Goal: Task Accomplishment & Management: Use online tool/utility

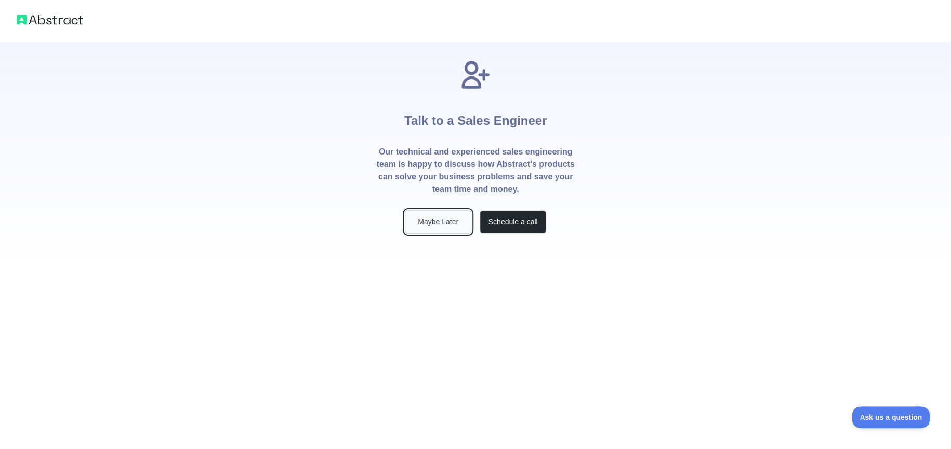
click at [436, 228] on button "Maybe Later" at bounding box center [438, 221] width 67 height 23
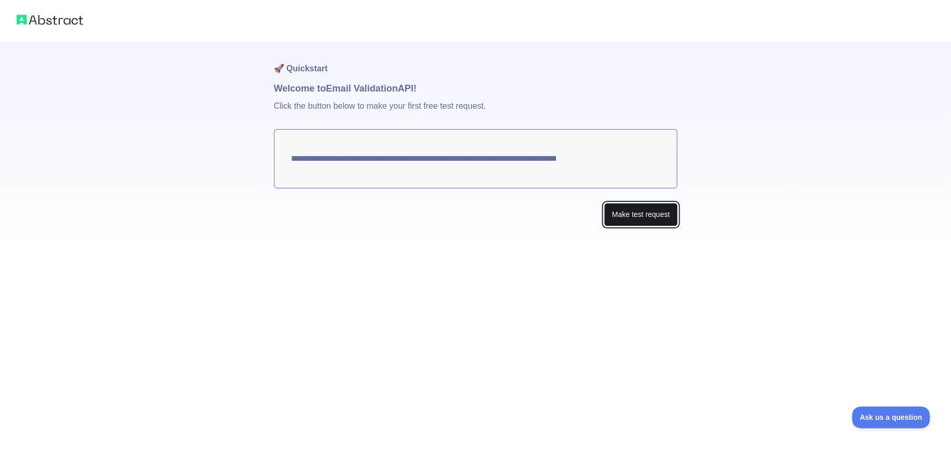
click at [674, 216] on button "Make test request" at bounding box center [640, 214] width 73 height 23
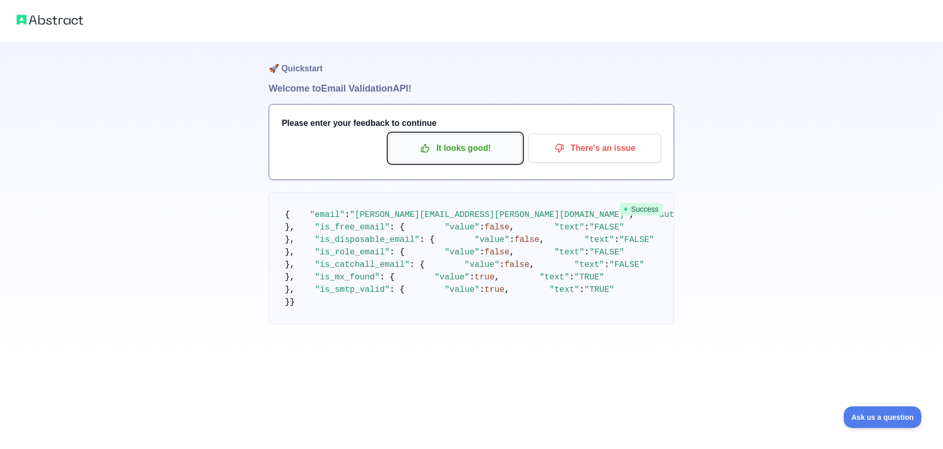
click at [485, 155] on p "It looks good!" at bounding box center [455, 148] width 117 height 18
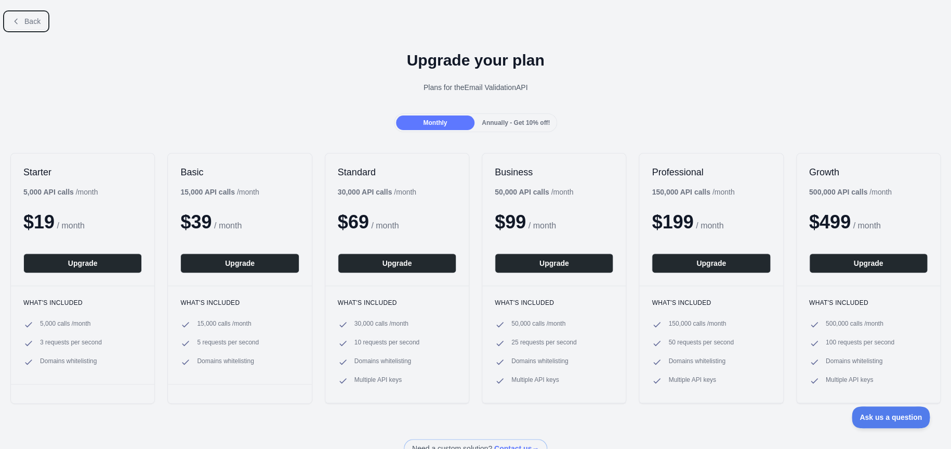
click at [30, 24] on span "Back" at bounding box center [32, 21] width 16 height 8
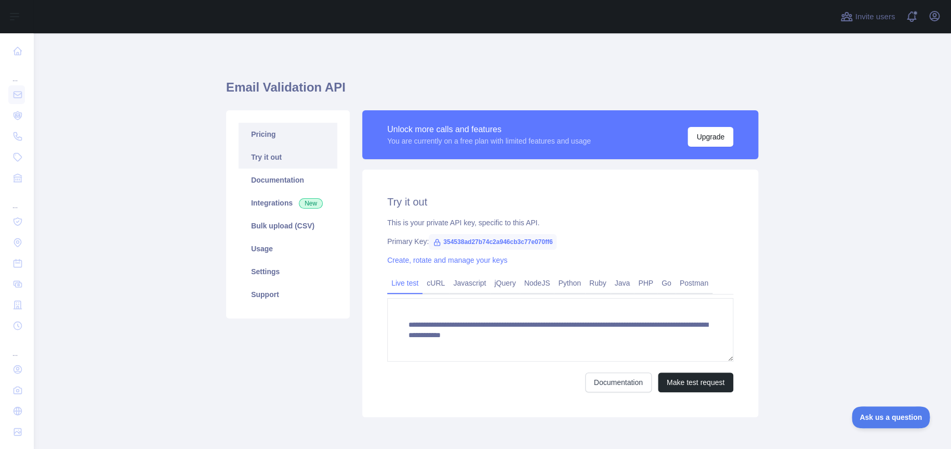
click at [278, 144] on link "Pricing" at bounding box center [288, 134] width 99 height 23
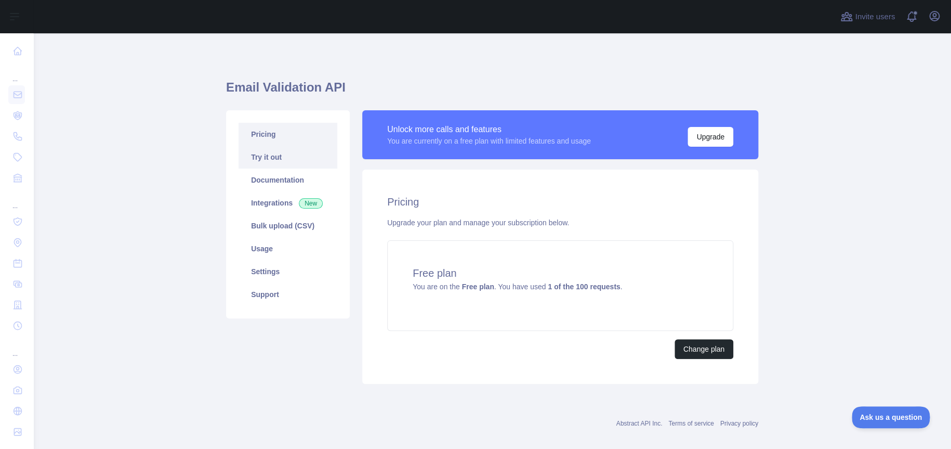
click at [279, 152] on link "Try it out" at bounding box center [288, 157] width 99 height 23
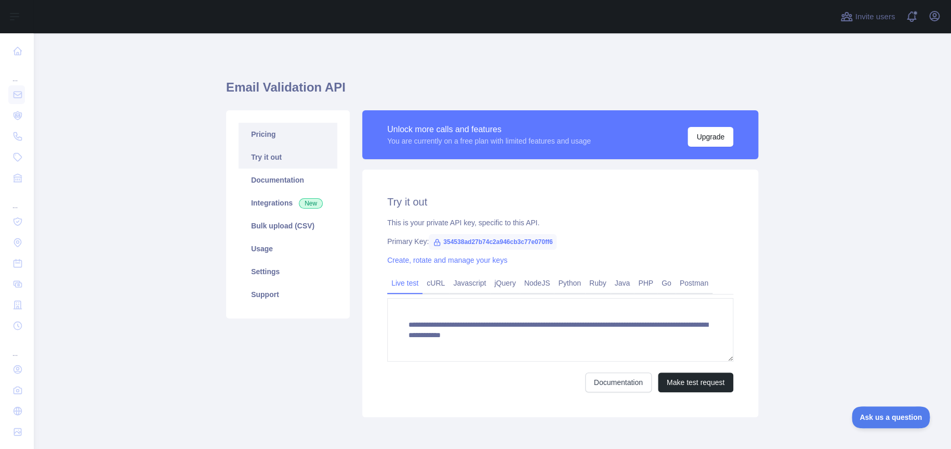
click at [280, 143] on link "Pricing" at bounding box center [288, 134] width 99 height 23
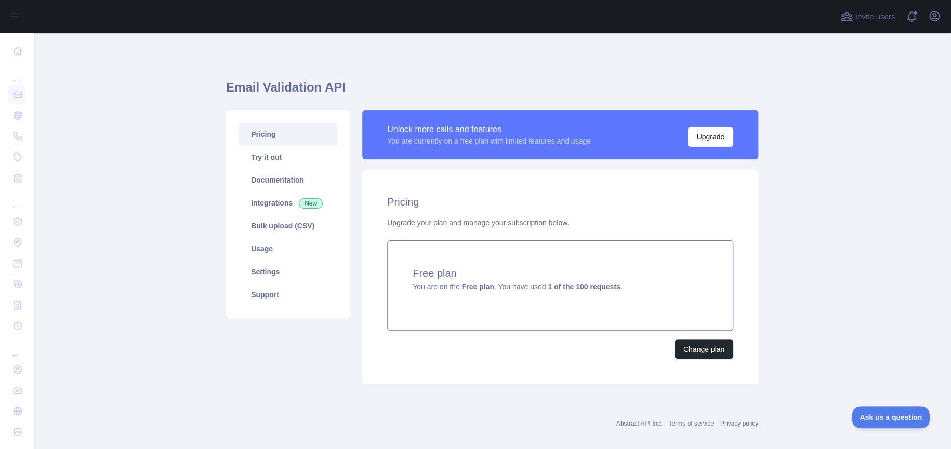
click at [525, 298] on div "Free plan You are on the Free plan . You have used 1 of the 100 requests ." at bounding box center [560, 285] width 346 height 90
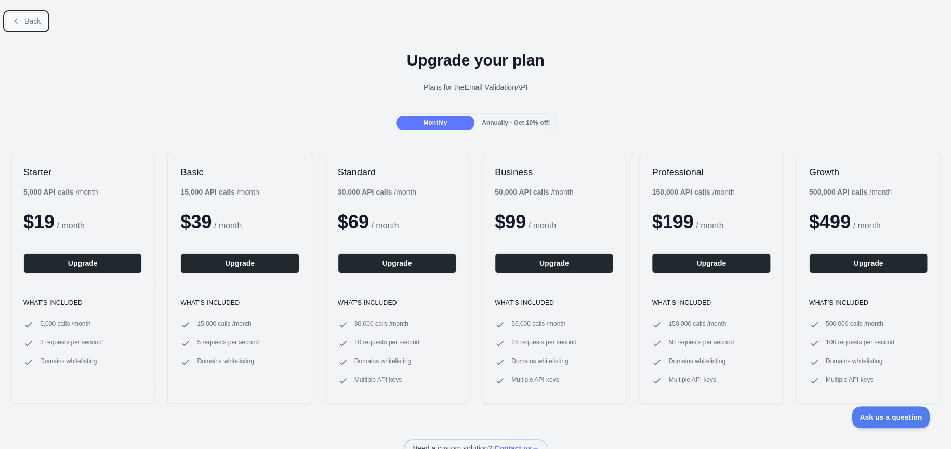
click at [41, 24] on button "Back" at bounding box center [26, 21] width 42 height 18
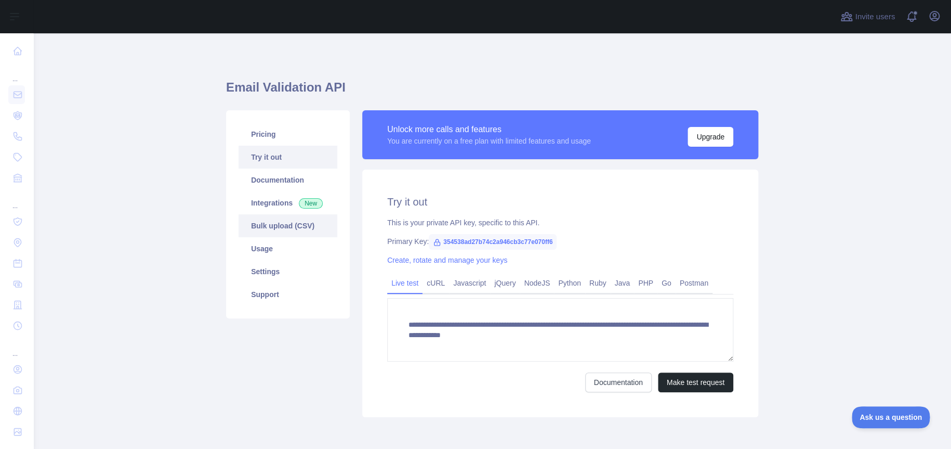
click at [283, 225] on link "Bulk upload (CSV)" at bounding box center [288, 225] width 99 height 23
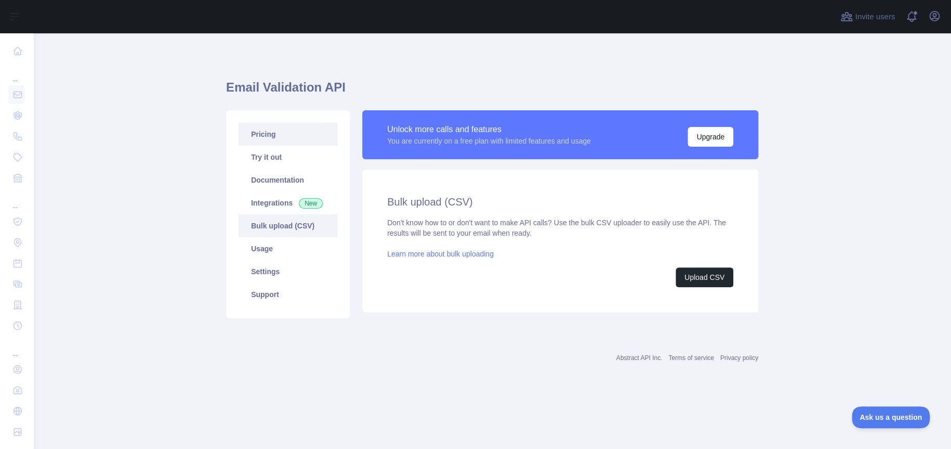
click at [272, 133] on link "Pricing" at bounding box center [288, 134] width 99 height 23
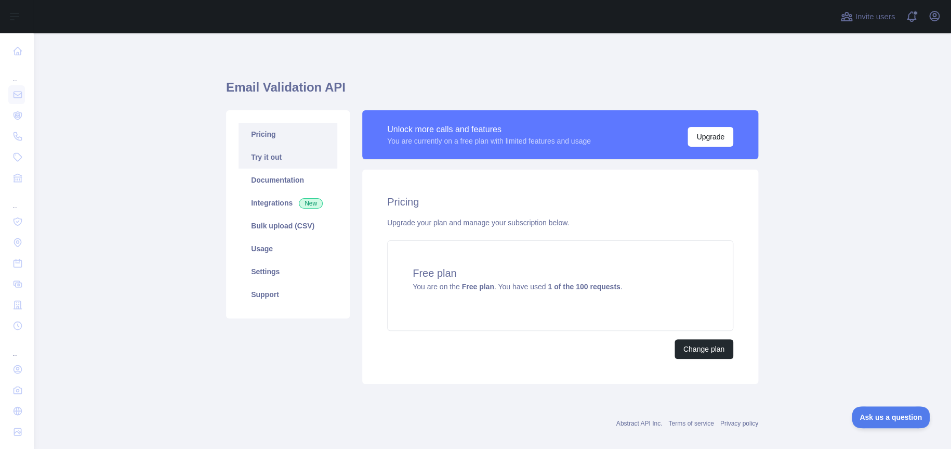
click at [269, 152] on link "Try it out" at bounding box center [288, 157] width 99 height 23
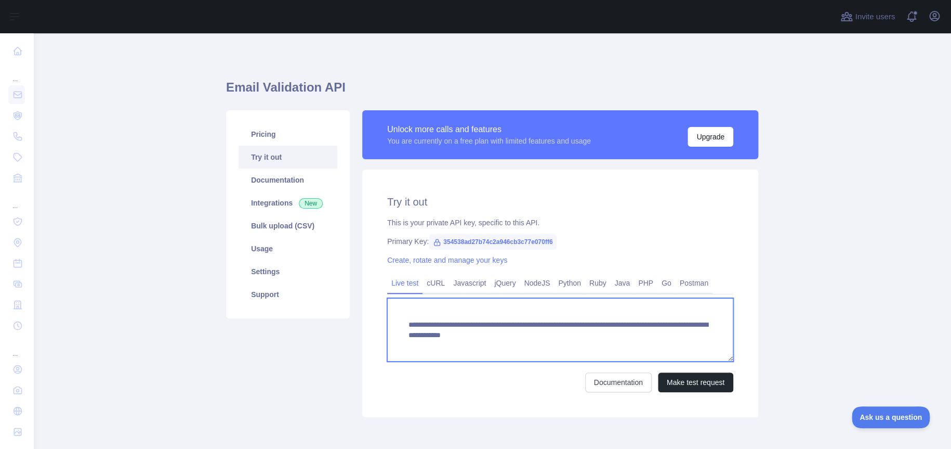
click at [532, 333] on textarea "**********" at bounding box center [560, 329] width 346 height 63
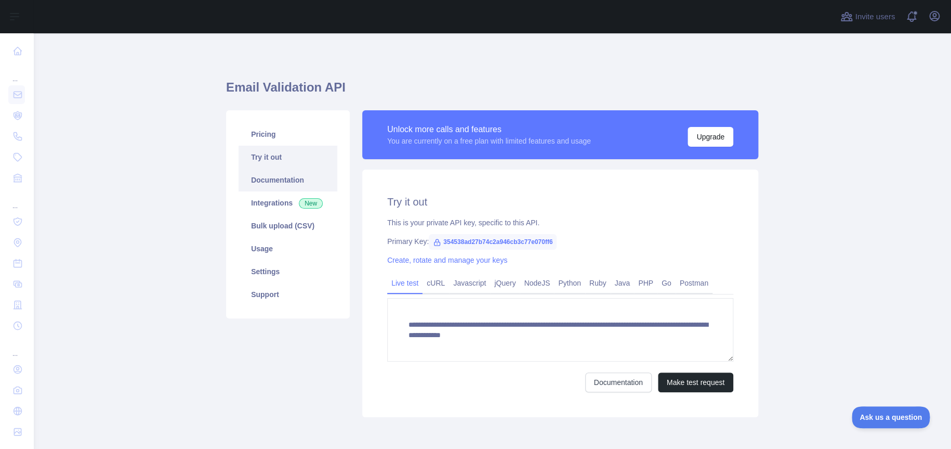
click at [284, 176] on link "Documentation" at bounding box center [288, 179] width 99 height 23
click at [262, 201] on link "Integrations New" at bounding box center [288, 202] width 99 height 23
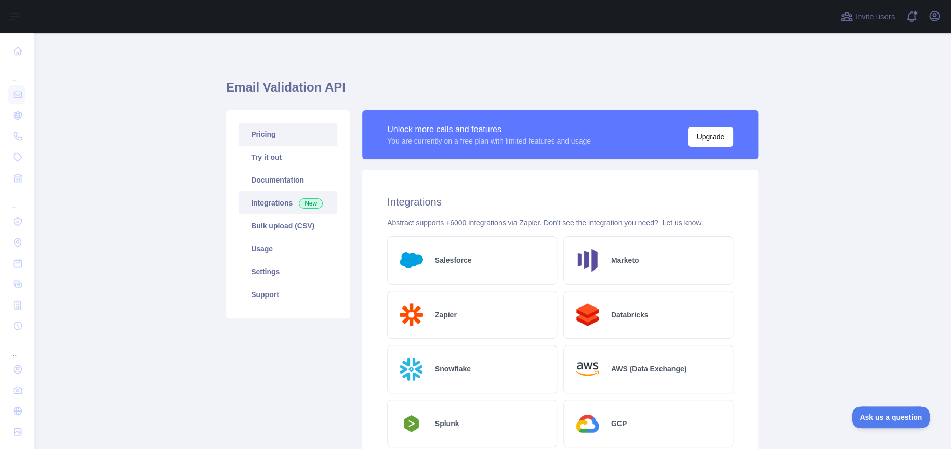
click at [268, 133] on link "Pricing" at bounding box center [288, 134] width 99 height 23
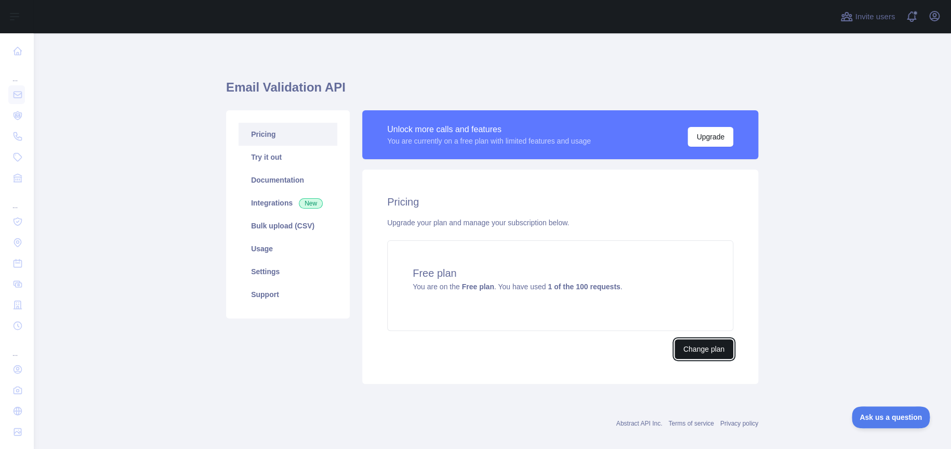
click at [705, 354] on button "Change plan" at bounding box center [704, 349] width 59 height 20
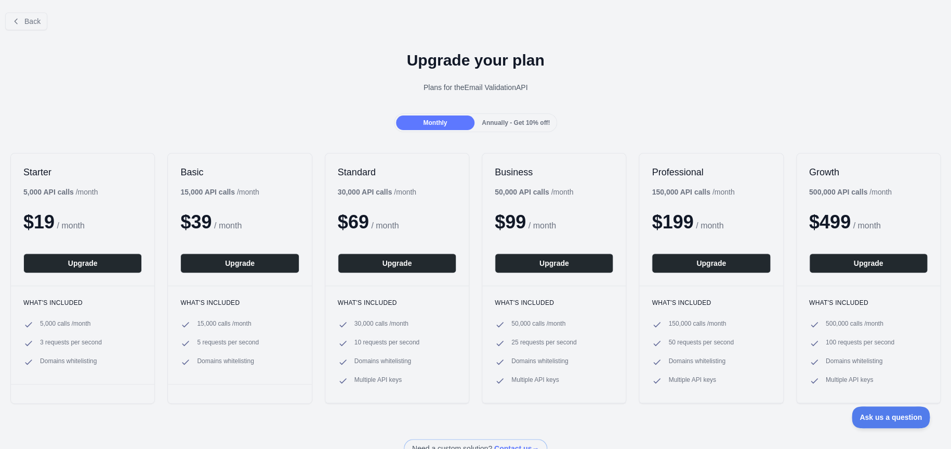
click at [504, 122] on span "Annually - Get 10% off!" at bounding box center [516, 122] width 68 height 7
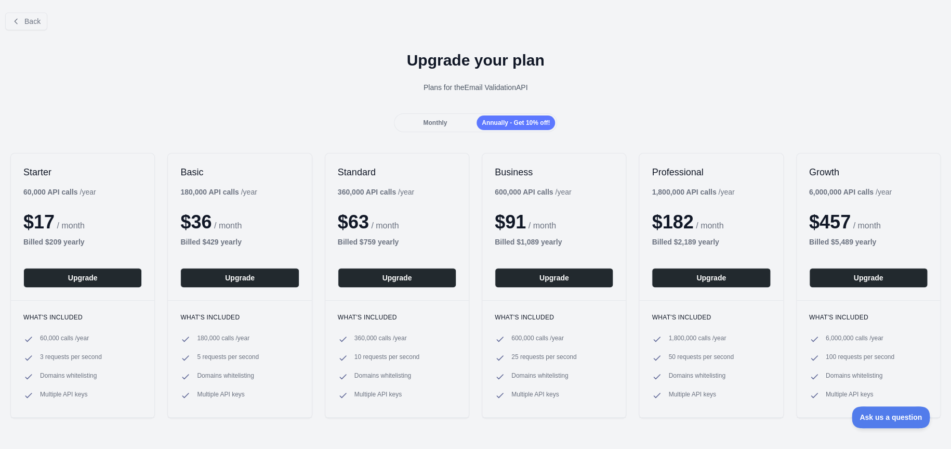
click at [431, 124] on span "Monthly" at bounding box center [435, 122] width 24 height 7
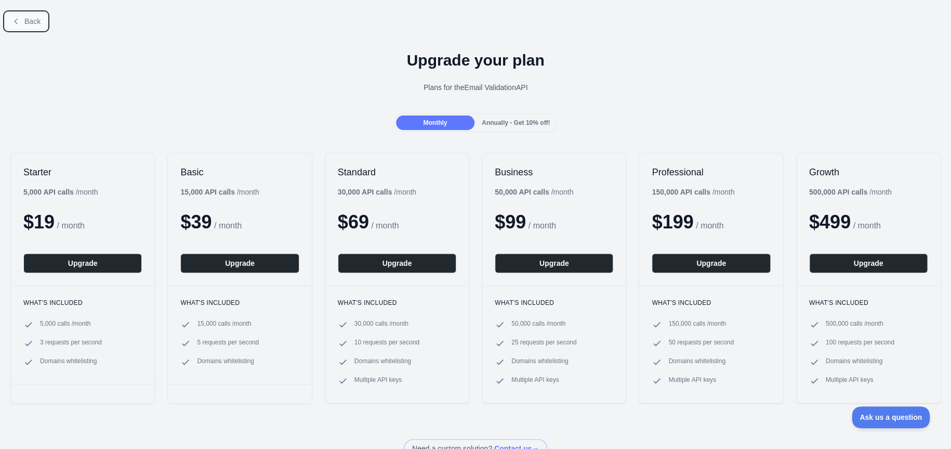
click at [29, 25] on button "Back" at bounding box center [26, 21] width 42 height 18
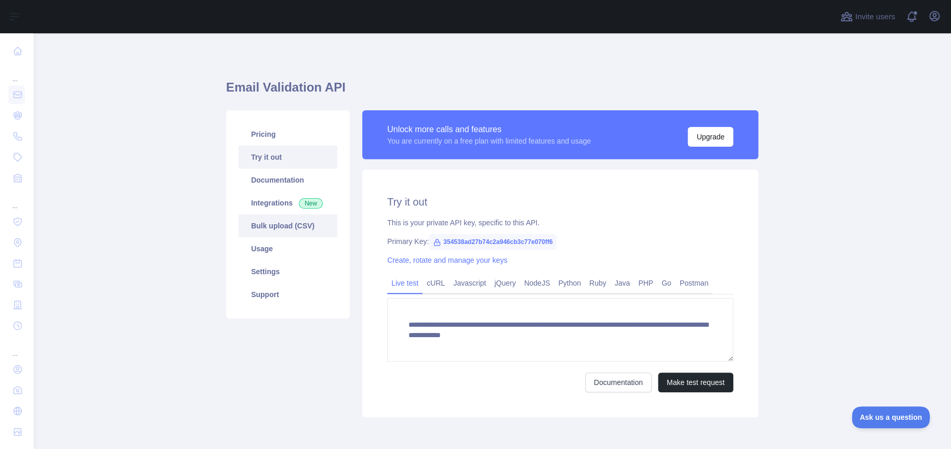
click at [263, 227] on link "Bulk upload (CSV)" at bounding box center [288, 225] width 99 height 23
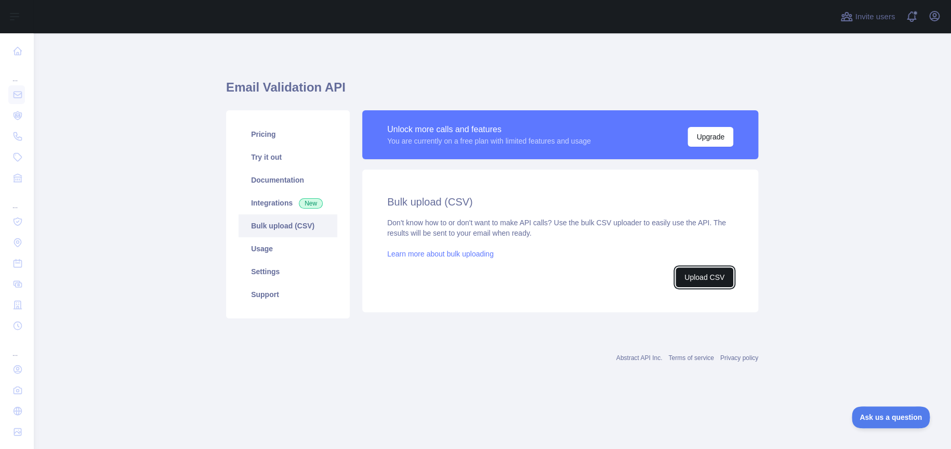
click at [709, 281] on button "Upload CSV" at bounding box center [705, 277] width 58 height 20
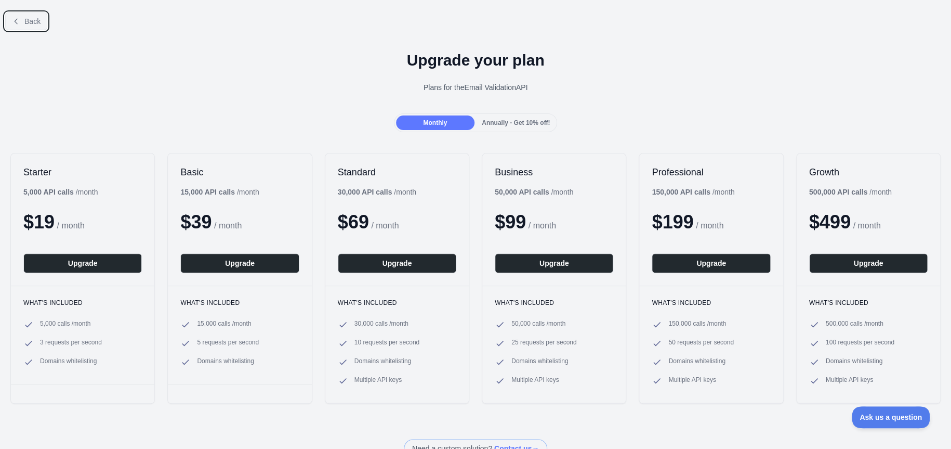
click at [26, 25] on span "Back" at bounding box center [32, 21] width 16 height 8
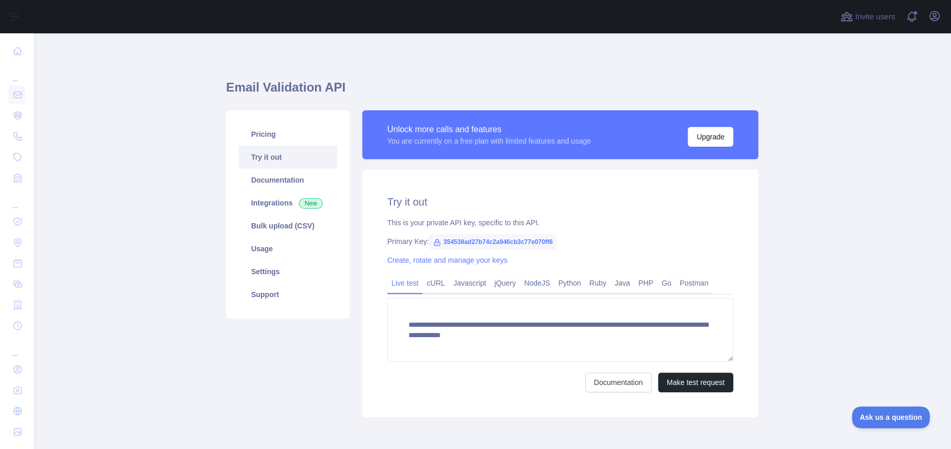
click at [276, 158] on link "Try it out" at bounding box center [288, 157] width 99 height 23
click at [699, 382] on button "Make test request" at bounding box center [695, 382] width 75 height 20
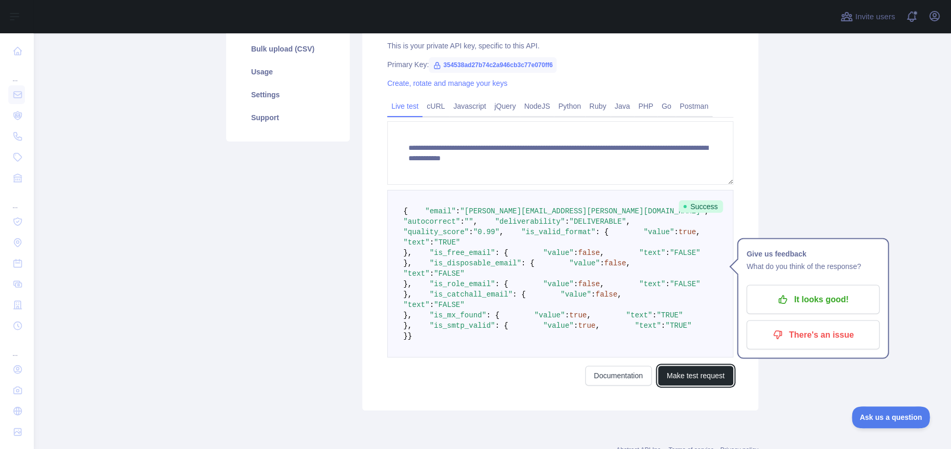
scroll to position [86, 0]
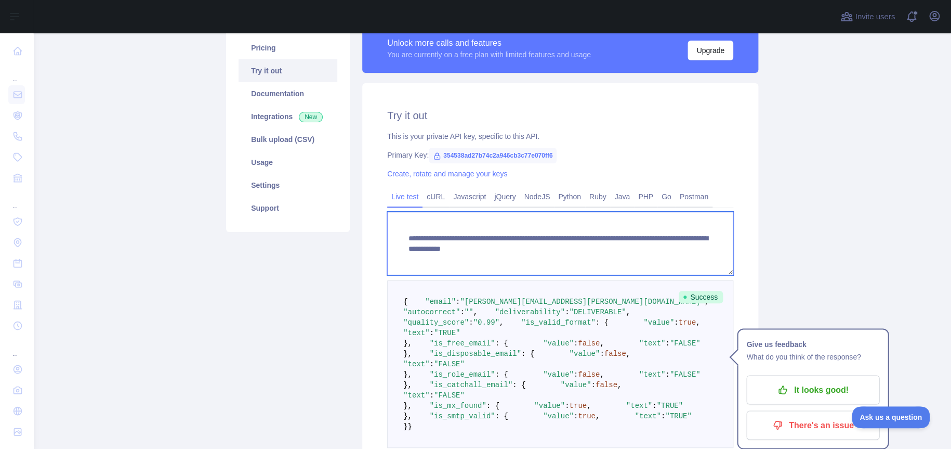
click at [505, 247] on textarea "**********" at bounding box center [560, 243] width 346 height 63
click at [489, 259] on textarea "**********" at bounding box center [560, 243] width 346 height 63
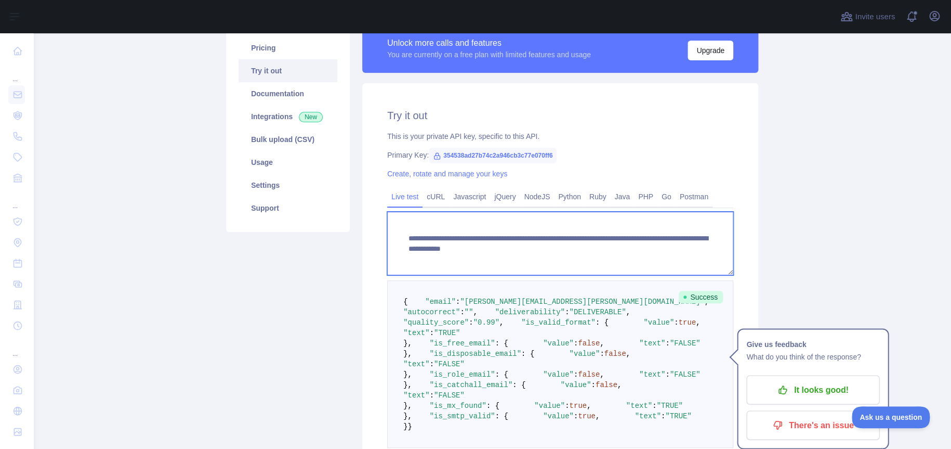
drag, startPoint x: 426, startPoint y: 253, endPoint x: 582, endPoint y: 247, distance: 156.1
click at [582, 247] on textarea "**********" at bounding box center [560, 243] width 346 height 63
paste textarea "**********"
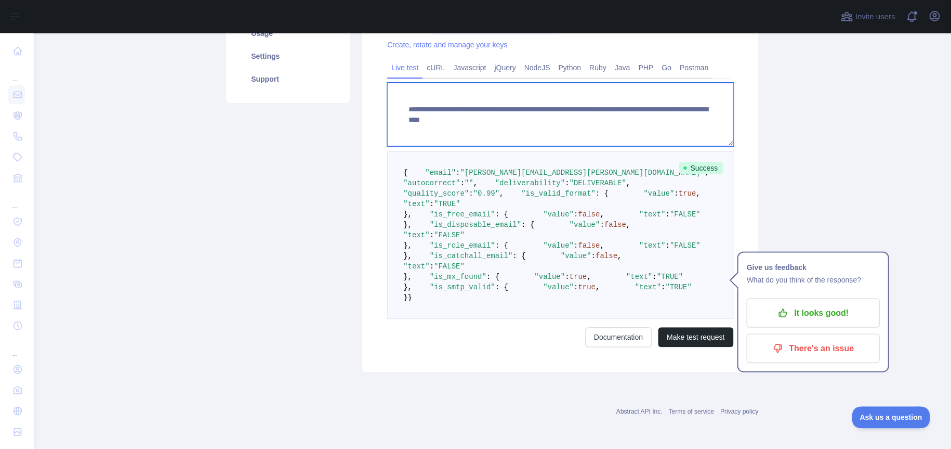
scroll to position [433, 0]
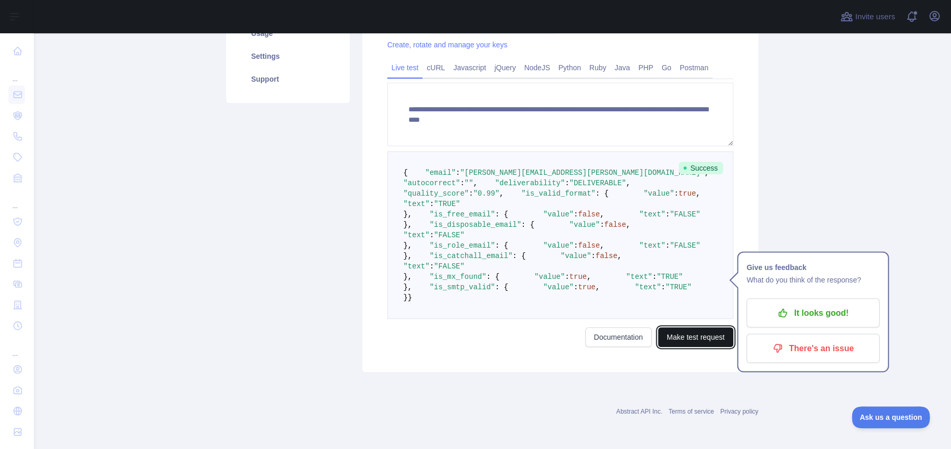
click at [706, 343] on button "Make test request" at bounding box center [695, 337] width 75 height 20
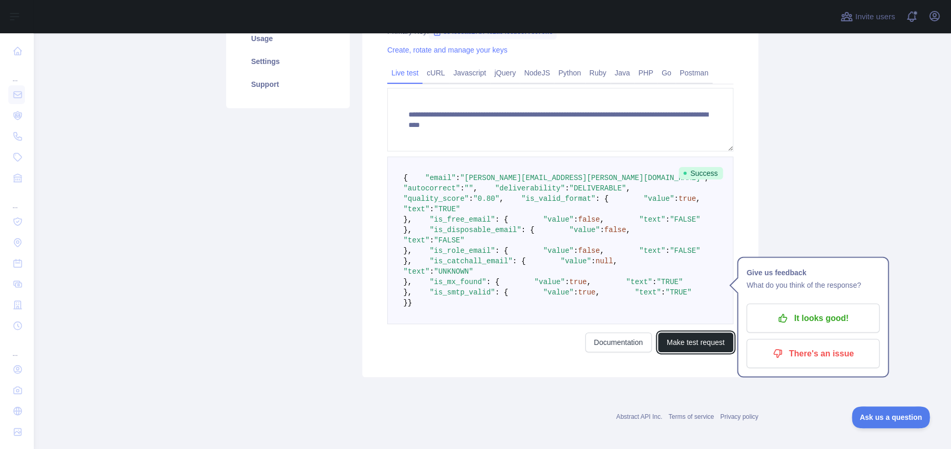
scroll to position [173, 0]
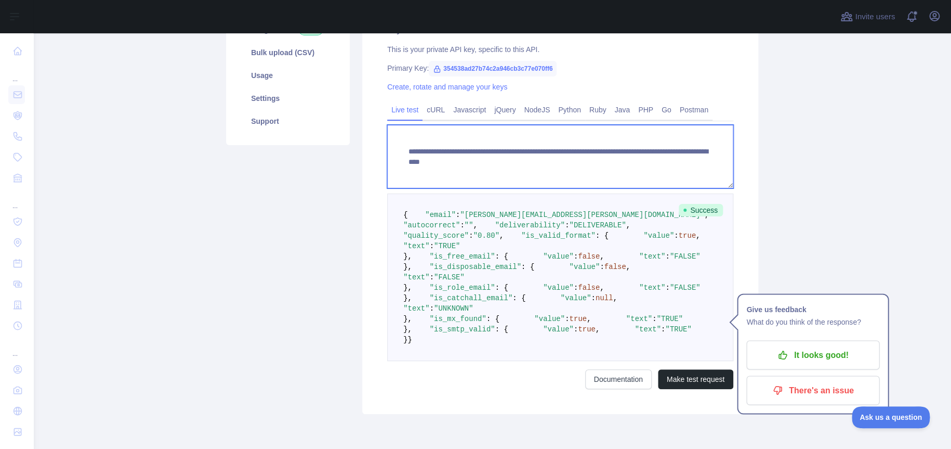
drag, startPoint x: 690, startPoint y: 162, endPoint x: 582, endPoint y: 163, distance: 108.1
click at [582, 163] on textarea "**********" at bounding box center [560, 156] width 346 height 63
paste textarea
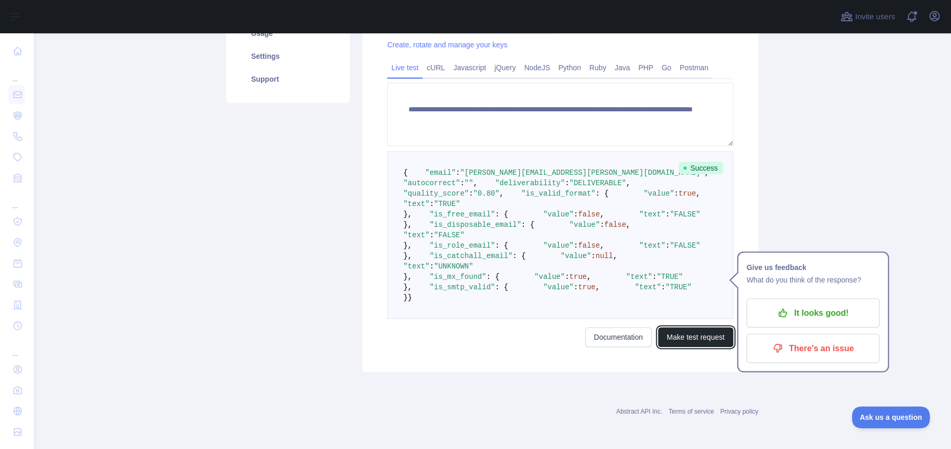
click at [687, 344] on button "Make test request" at bounding box center [695, 337] width 75 height 20
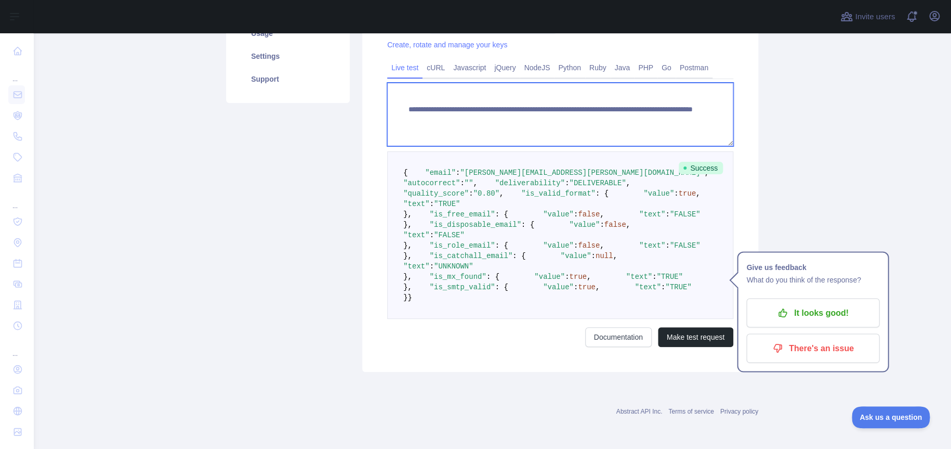
drag, startPoint x: 650, startPoint y: 73, endPoint x: 583, endPoint y: 72, distance: 67.6
click at [583, 83] on textarea "**********" at bounding box center [560, 114] width 346 height 63
paste textarea
type textarea "**********"
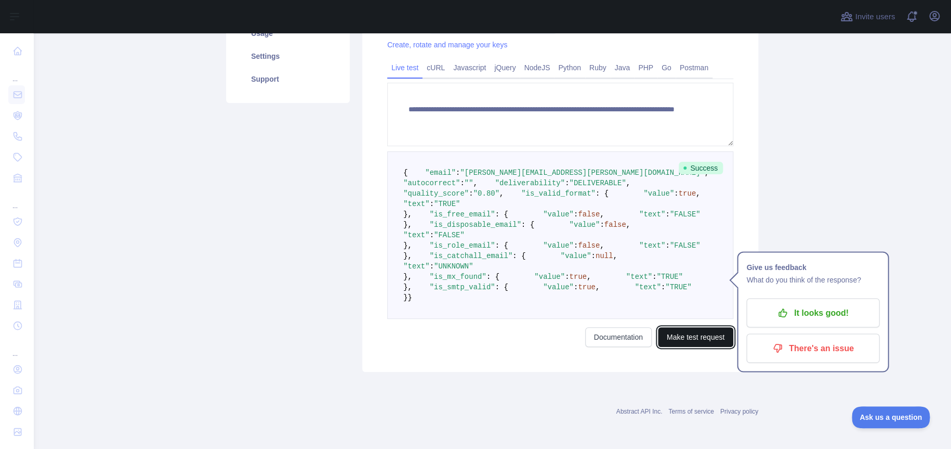
click at [702, 339] on button "Make test request" at bounding box center [695, 337] width 75 height 20
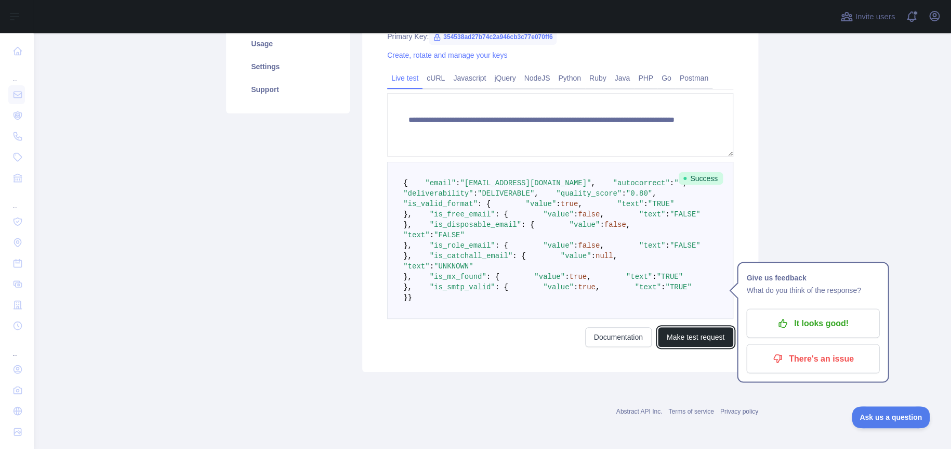
scroll to position [86, 0]
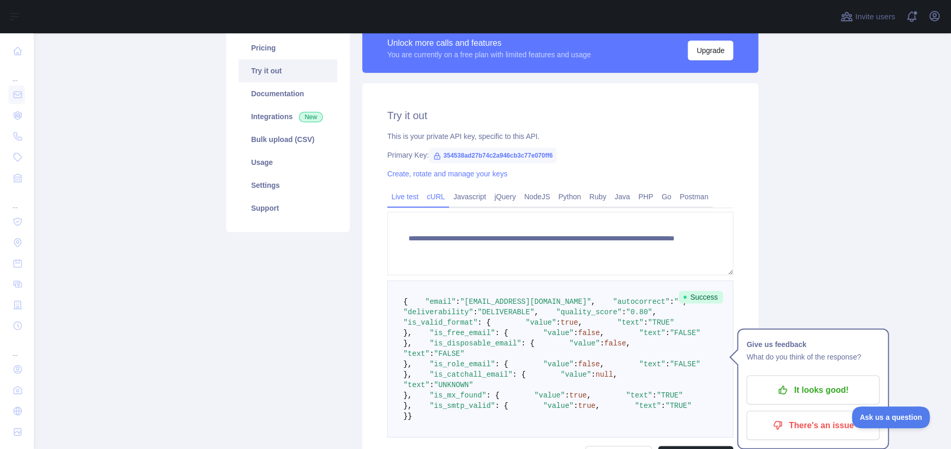
click at [431, 201] on link "cURL" at bounding box center [436, 196] width 27 height 17
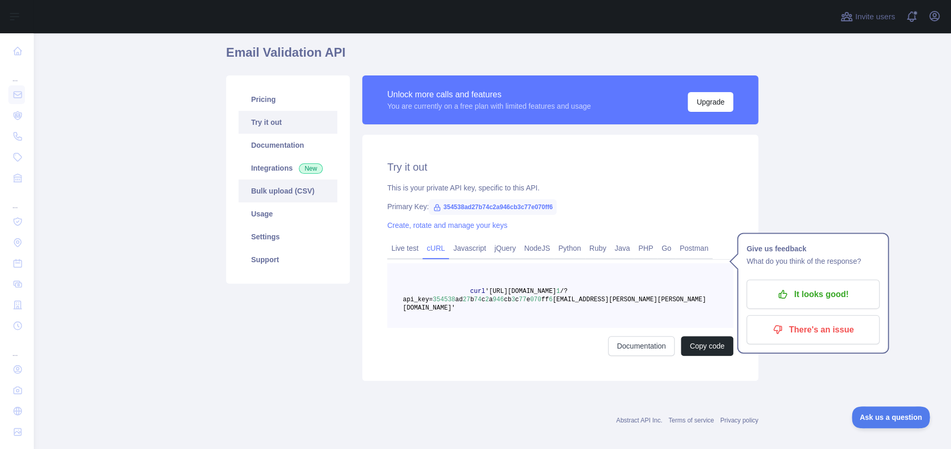
click at [281, 188] on link "Bulk upload (CSV)" at bounding box center [288, 190] width 99 height 23
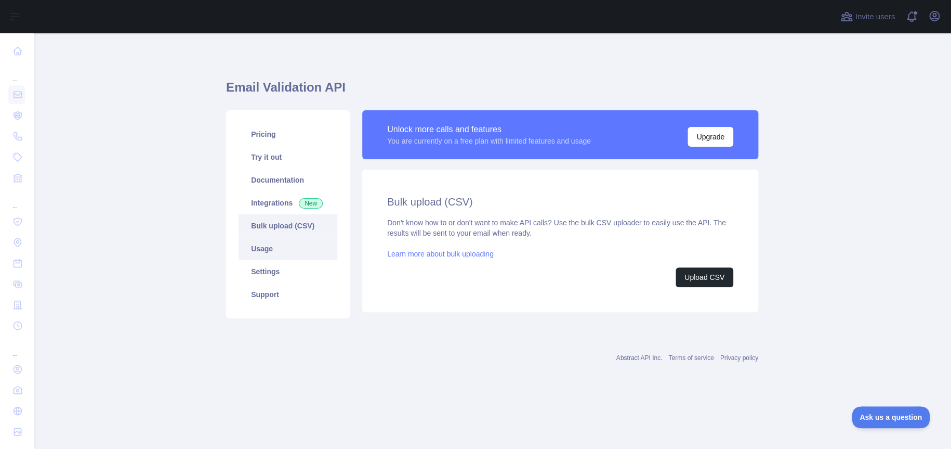
click at [275, 246] on link "Usage" at bounding box center [288, 248] width 99 height 23
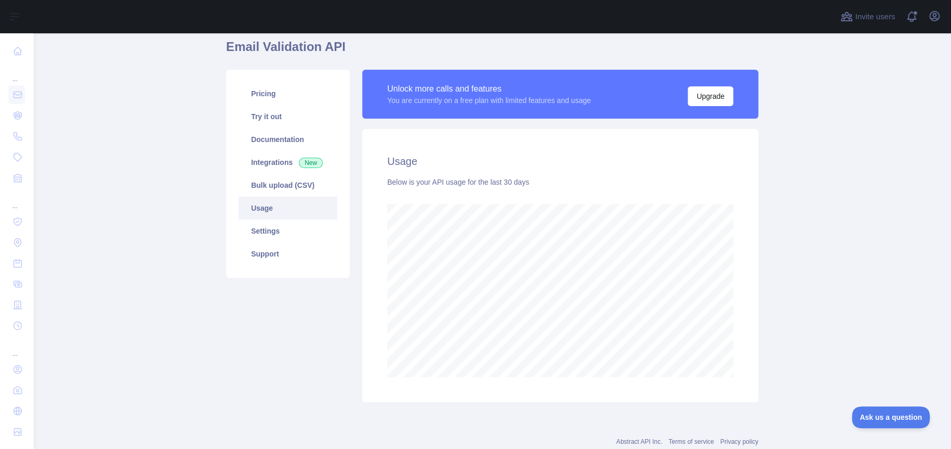
scroll to position [71, 0]
